Goal: Task Accomplishment & Management: Use online tool/utility

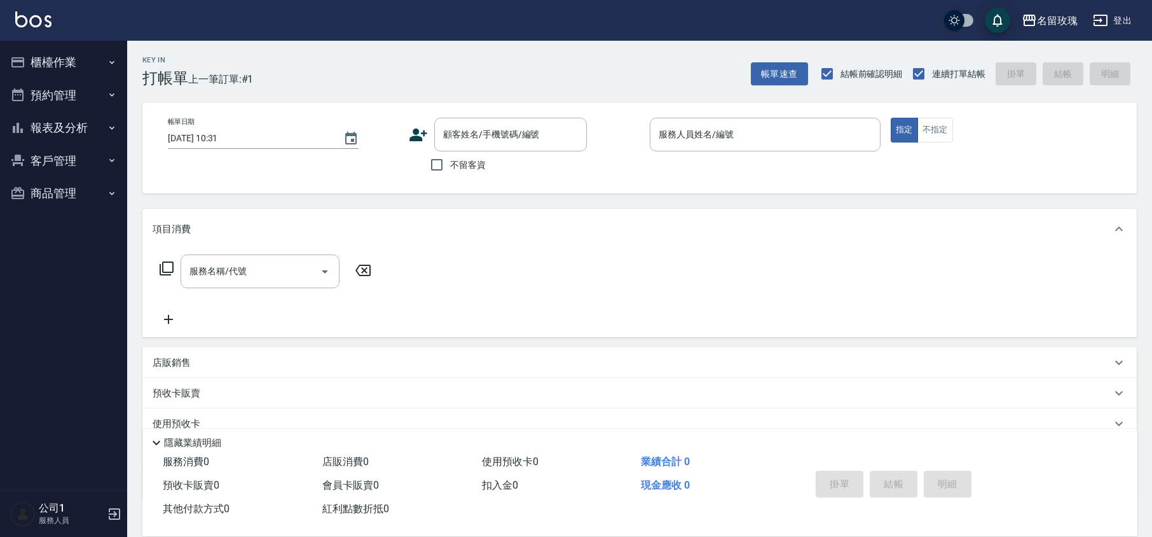
click at [45, 58] on button "櫃檯作業" at bounding box center [63, 62] width 117 height 33
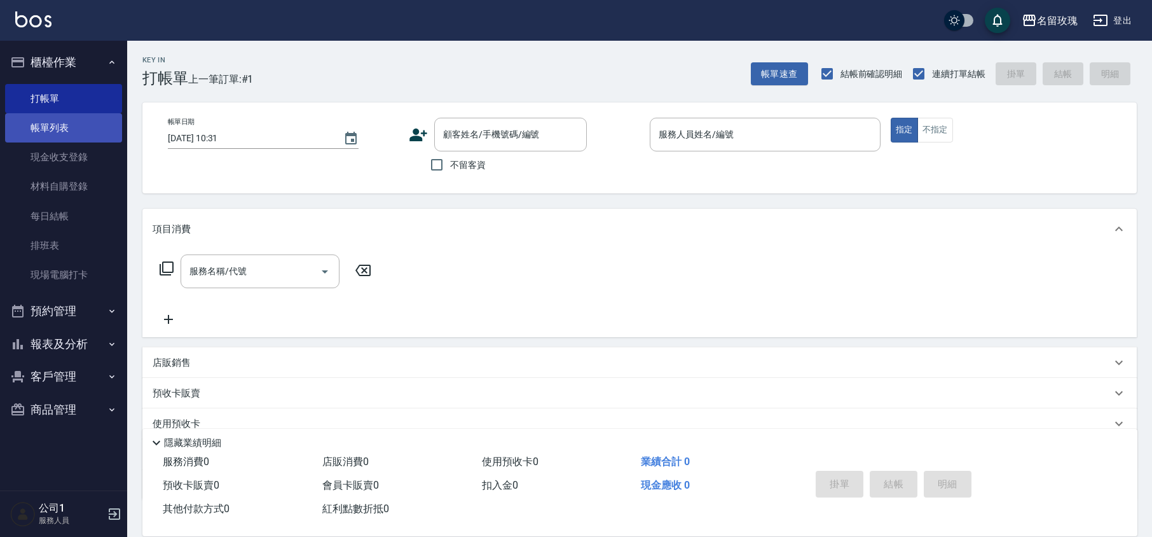
click at [84, 122] on link "帳單列表" at bounding box center [63, 127] width 117 height 29
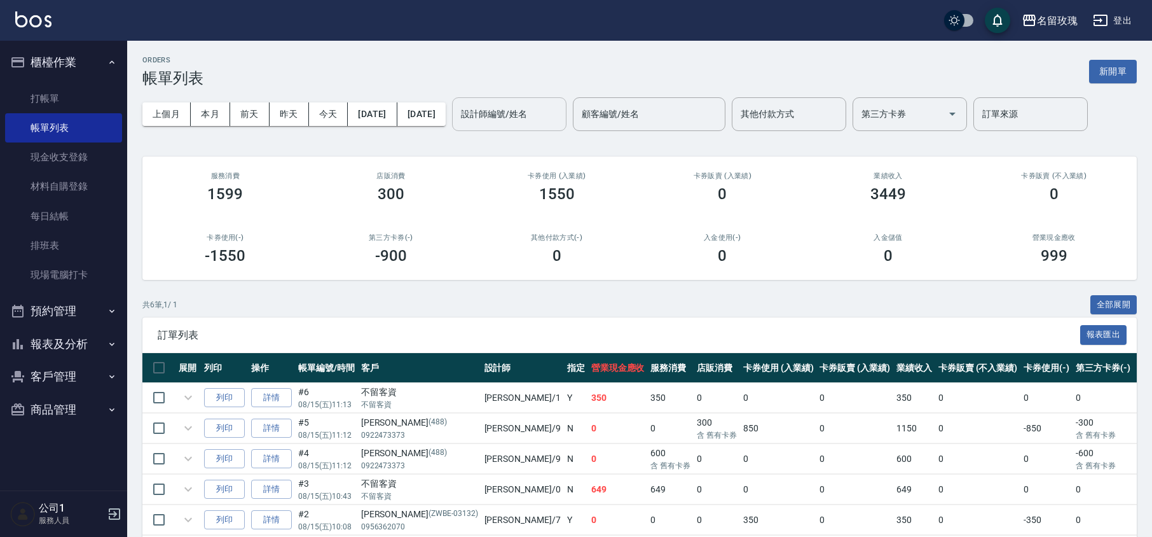
click at [540, 107] on div "設計師編號/姓名 設計師編號/姓名" at bounding box center [509, 114] width 114 height 34
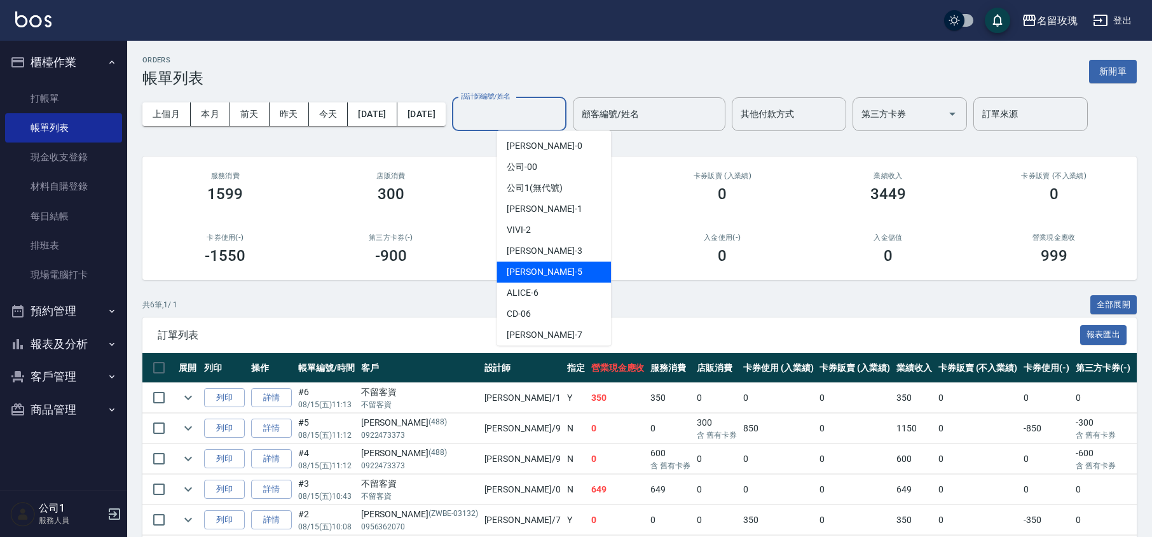
click at [563, 265] on div "[PERSON_NAME] -5" at bounding box center [554, 271] width 114 height 21
type input "[PERSON_NAME]-5"
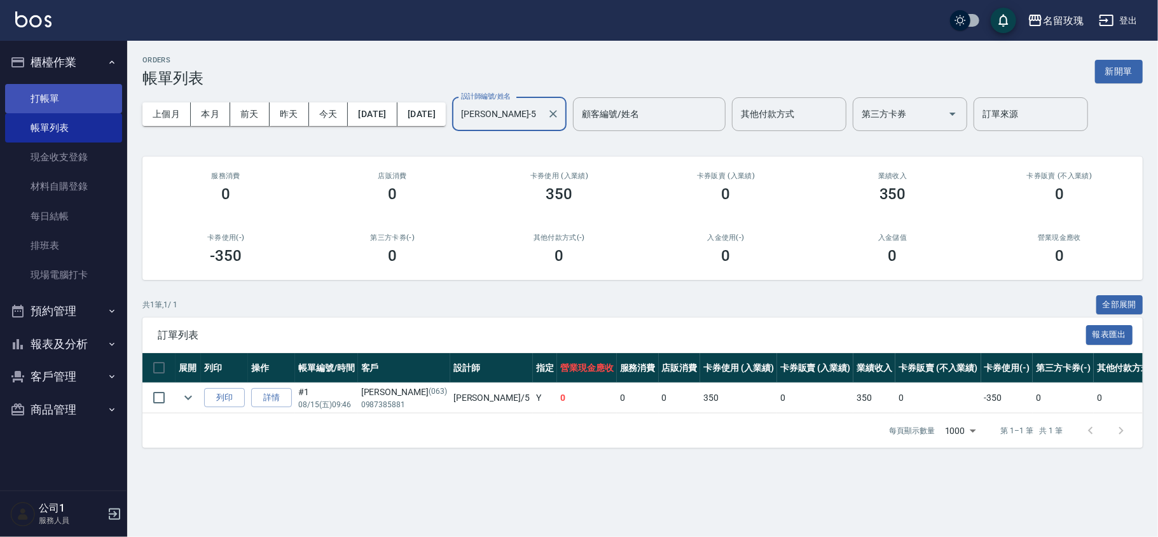
click at [37, 95] on link "打帳單" at bounding box center [63, 98] width 117 height 29
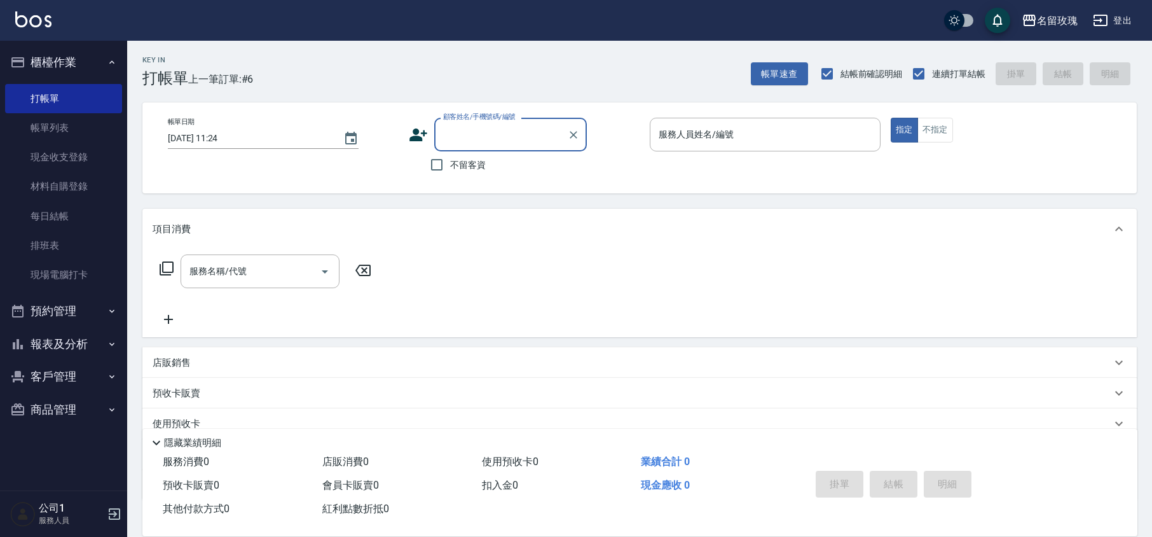
click at [42, 46] on button "櫃檯作業" at bounding box center [63, 62] width 117 height 33
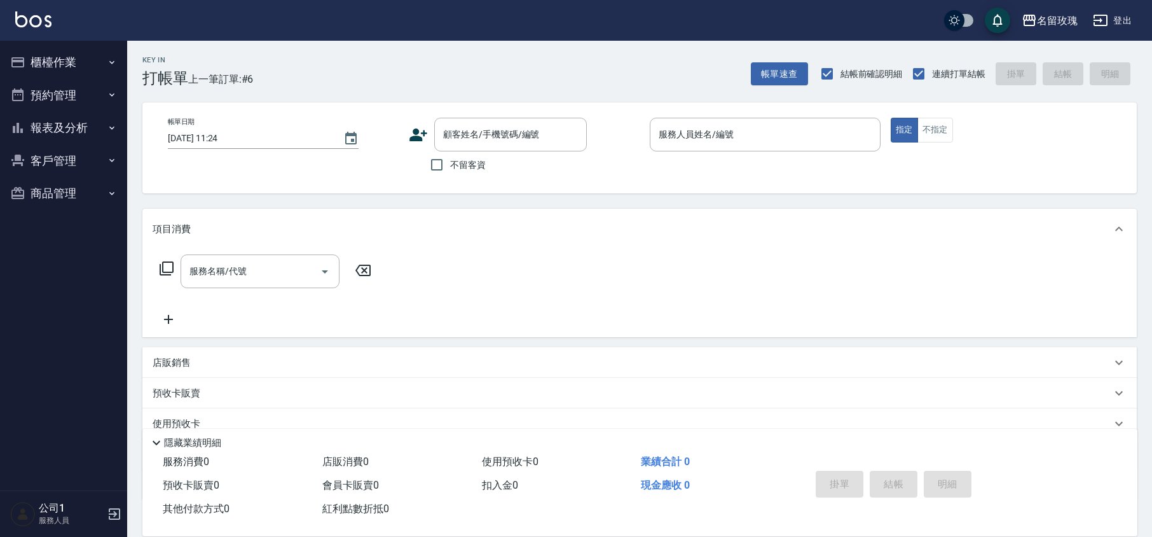
click at [336, 75] on div "Key In 打帳單 上一筆訂單:#6 帳單速查 結帳前確認明細 連續打單結帳 掛單 結帳 明細" at bounding box center [632, 64] width 1010 height 46
